Goal: Book appointment/travel/reservation

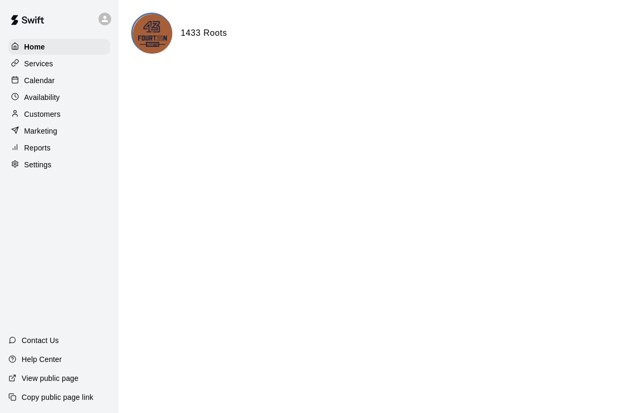
click at [26, 80] on p "Calendar" at bounding box center [39, 80] width 31 height 11
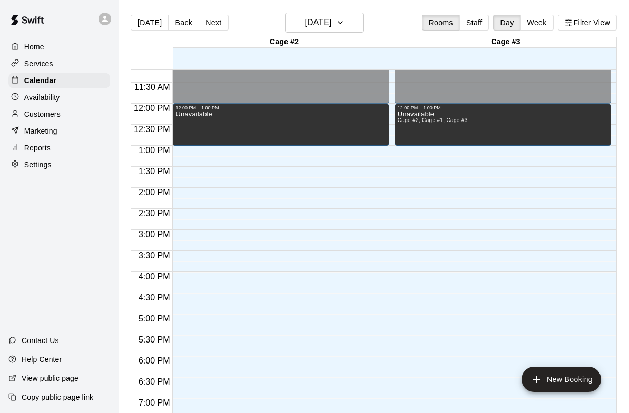
scroll to position [470, 0]
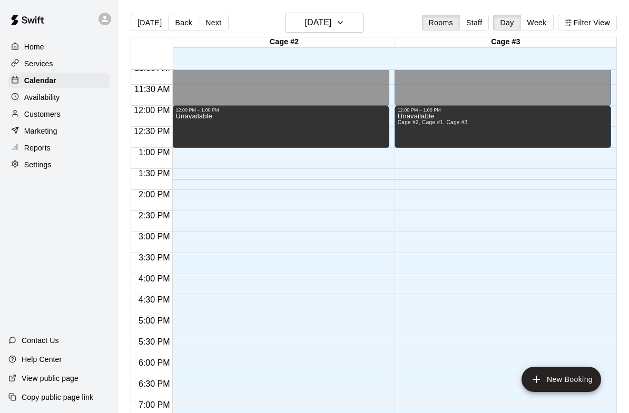
click at [543, 380] on button "New Booking" at bounding box center [561, 379] width 80 height 25
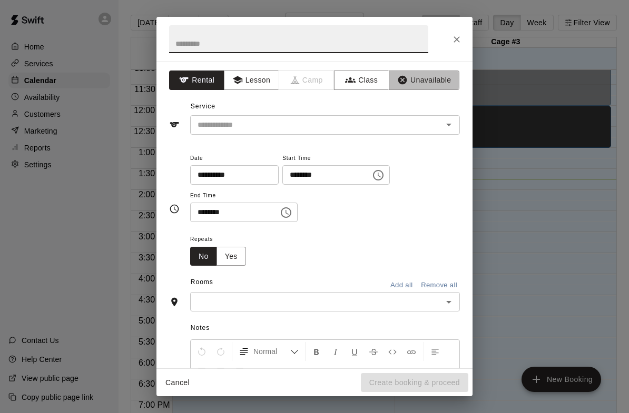
click at [442, 77] on button "Unavailable" at bounding box center [424, 80] width 71 height 19
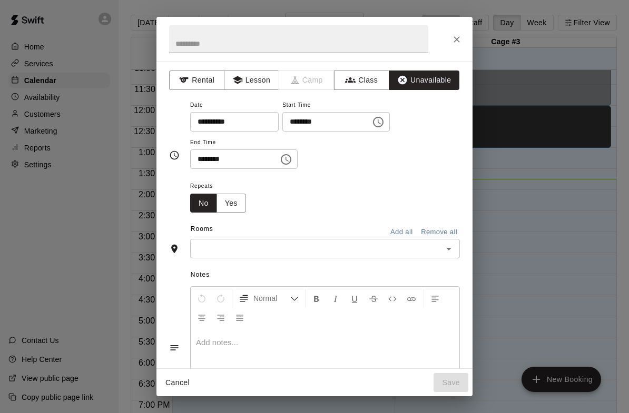
click at [372, 118] on icon "Choose time, selected time is 1:00 PM" at bounding box center [378, 122] width 13 height 13
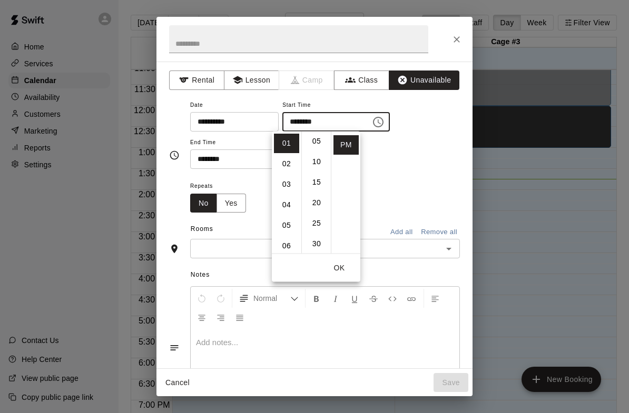
scroll to position [24, 0]
click at [286, 148] on li "02" at bounding box center [286, 151] width 25 height 19
type input "********"
click at [344, 266] on button "OK" at bounding box center [339, 268] width 34 height 19
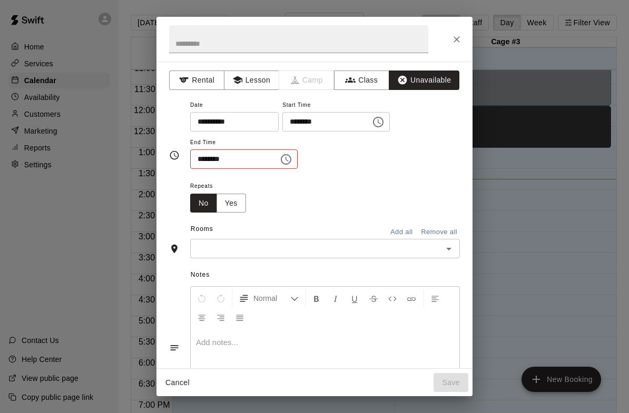
click at [254, 152] on input "********" at bounding box center [230, 159] width 81 height 19
click at [280, 158] on icon "Choose time, selected time is 1:30 PM" at bounding box center [286, 159] width 13 height 13
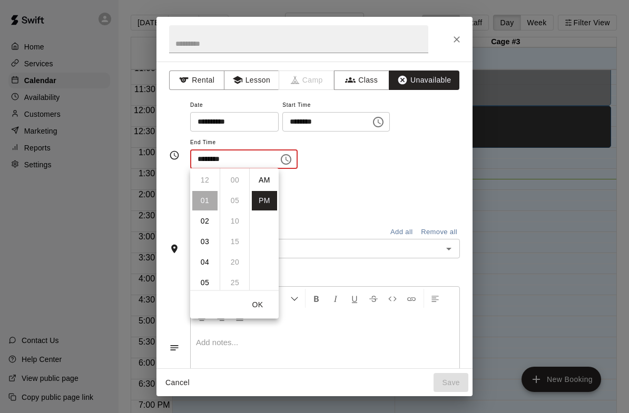
scroll to position [19, 0]
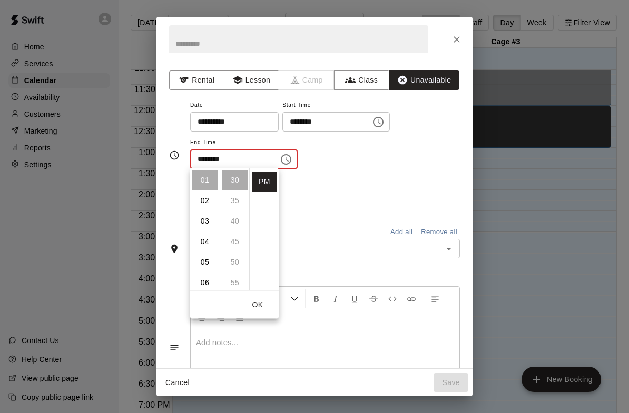
click at [207, 201] on li "02" at bounding box center [204, 200] width 25 height 19
type input "********"
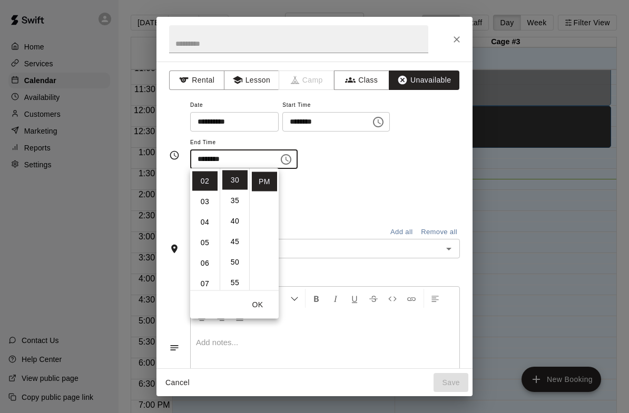
scroll to position [41, 0]
click at [259, 308] on button "OK" at bounding box center [258, 304] width 34 height 19
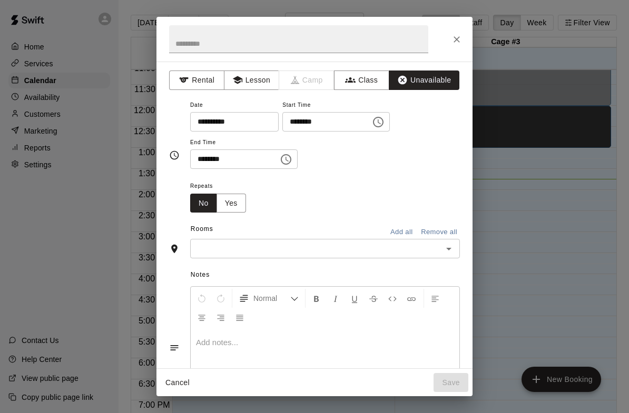
scroll to position [0, 0]
click at [430, 251] on input "text" at bounding box center [316, 248] width 246 height 13
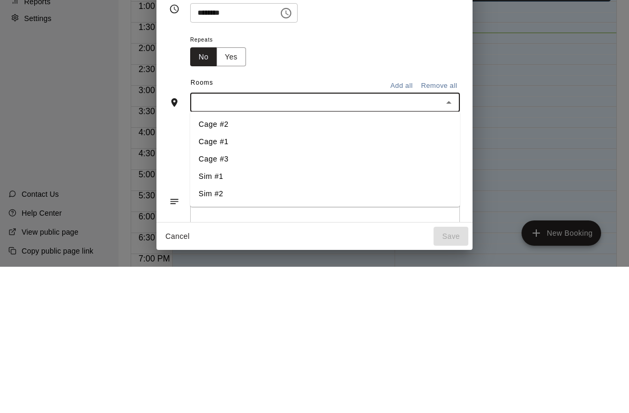
click at [240, 297] on li "Cage #3" at bounding box center [325, 305] width 270 height 17
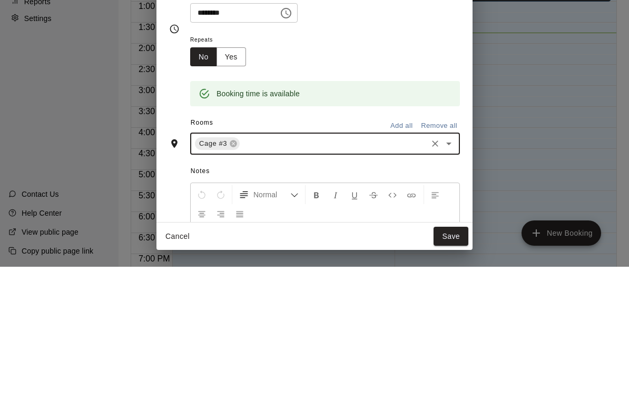
scroll to position [17, 0]
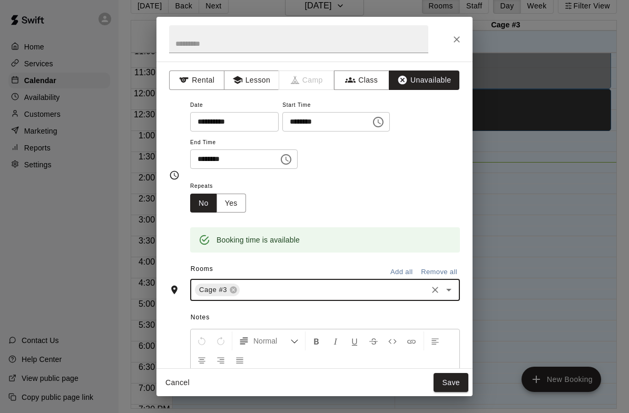
click at [457, 392] on button "Save" at bounding box center [450, 382] width 35 height 19
